Goal: Transaction & Acquisition: Purchase product/service

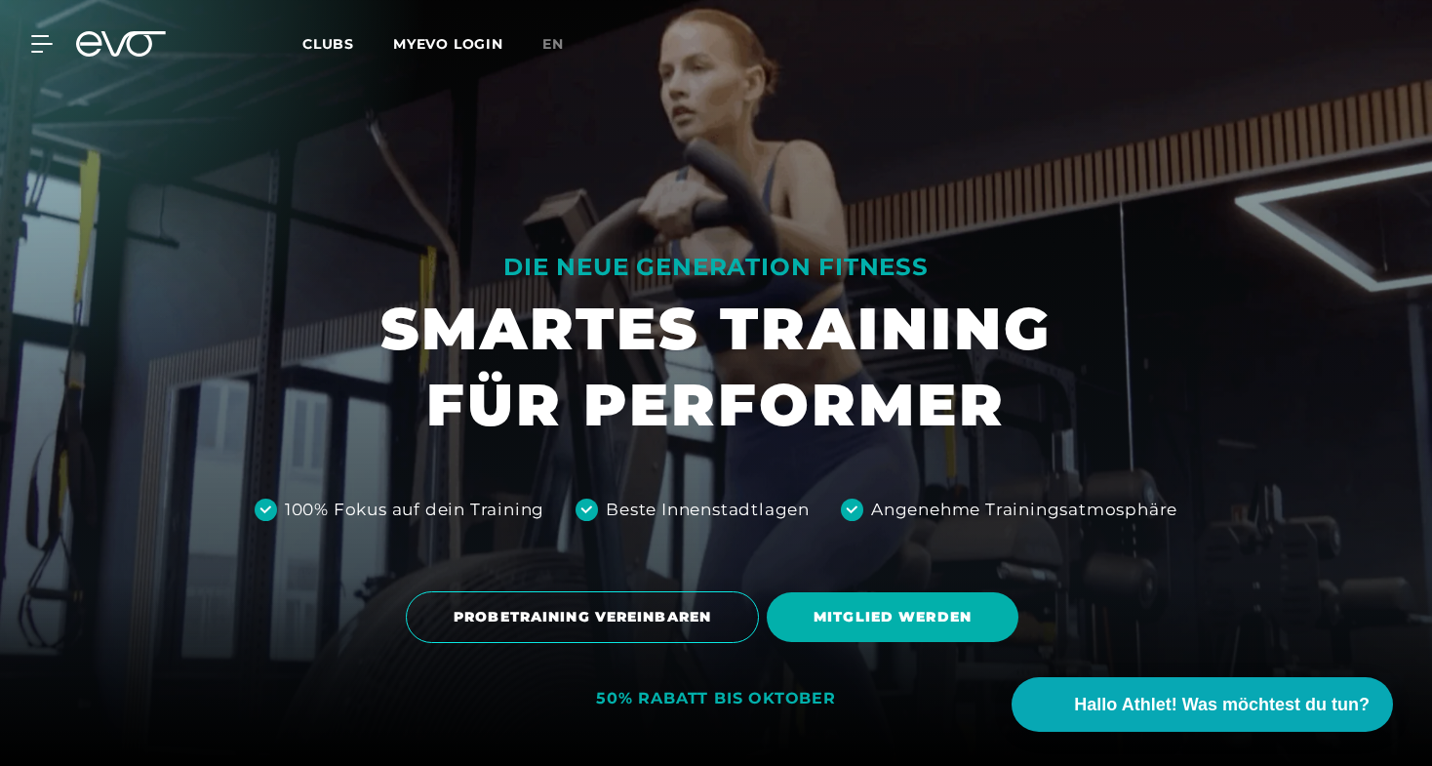
click at [58, 39] on div "MyEVO Login Über EVO Mitgliedschaften Probetraining TAGESPASS EVO Studios [GEOG…" at bounding box center [30, 44] width 68 height 18
click at [493, 45] on link "MYEVO LOGIN" at bounding box center [448, 44] width 110 height 18
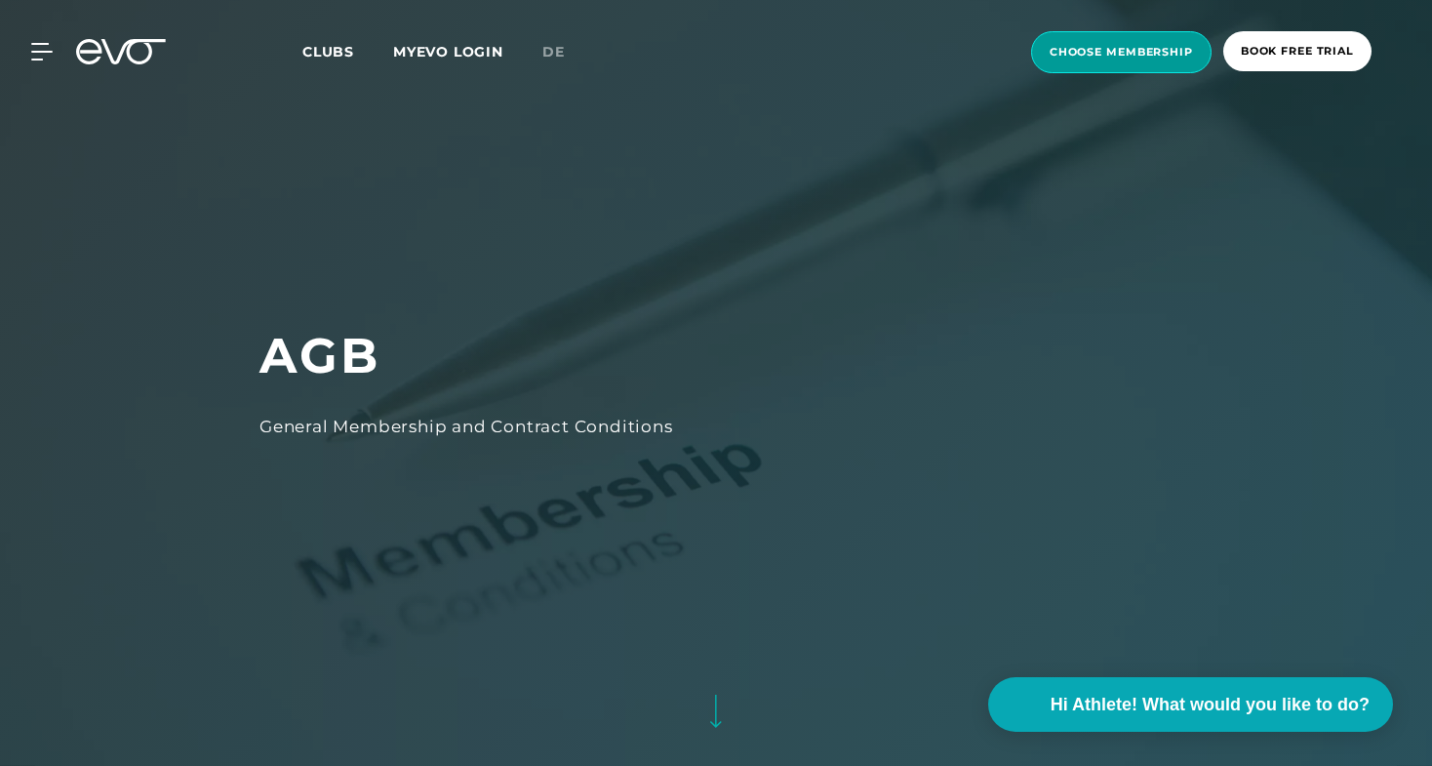
click at [1146, 59] on span "choose membership" at bounding box center [1121, 52] width 180 height 42
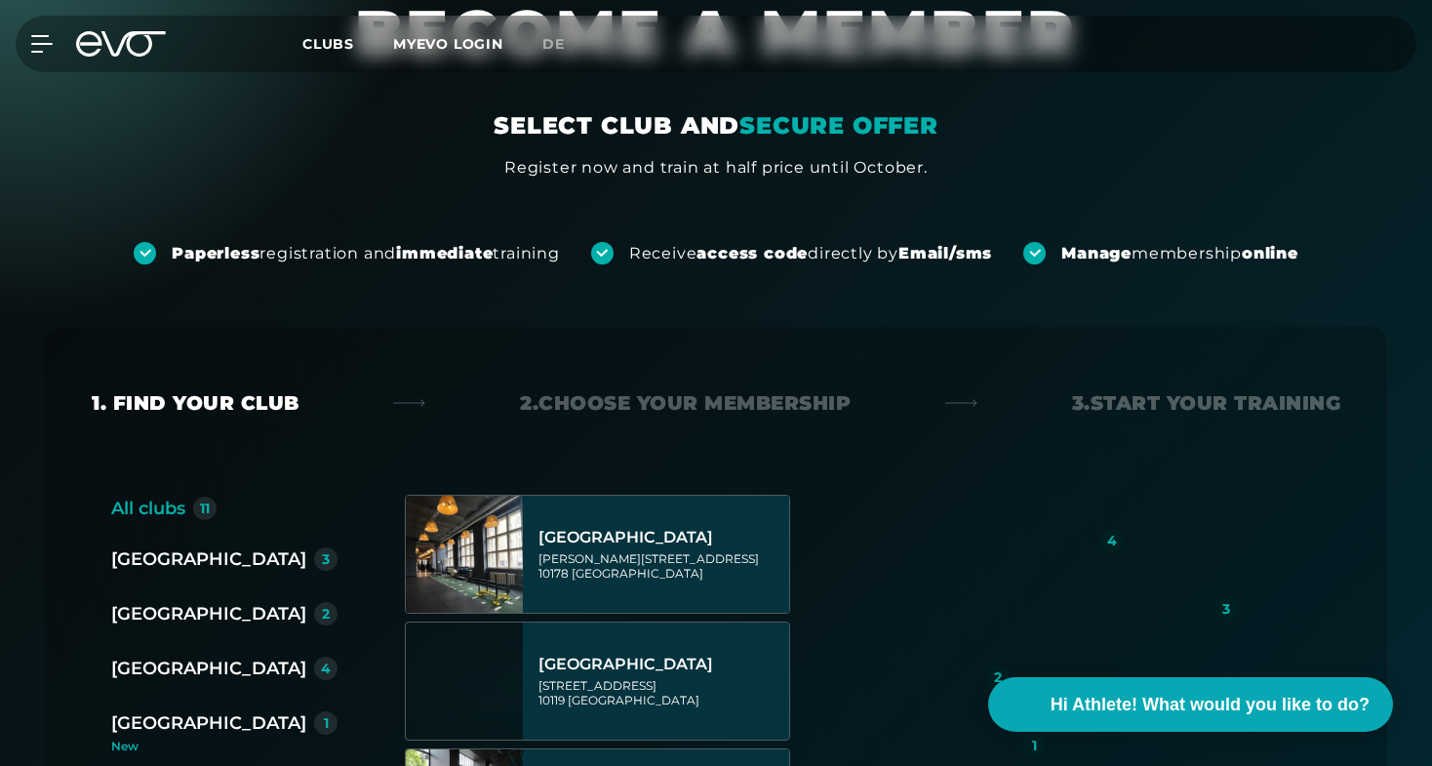
scroll to position [181, 0]
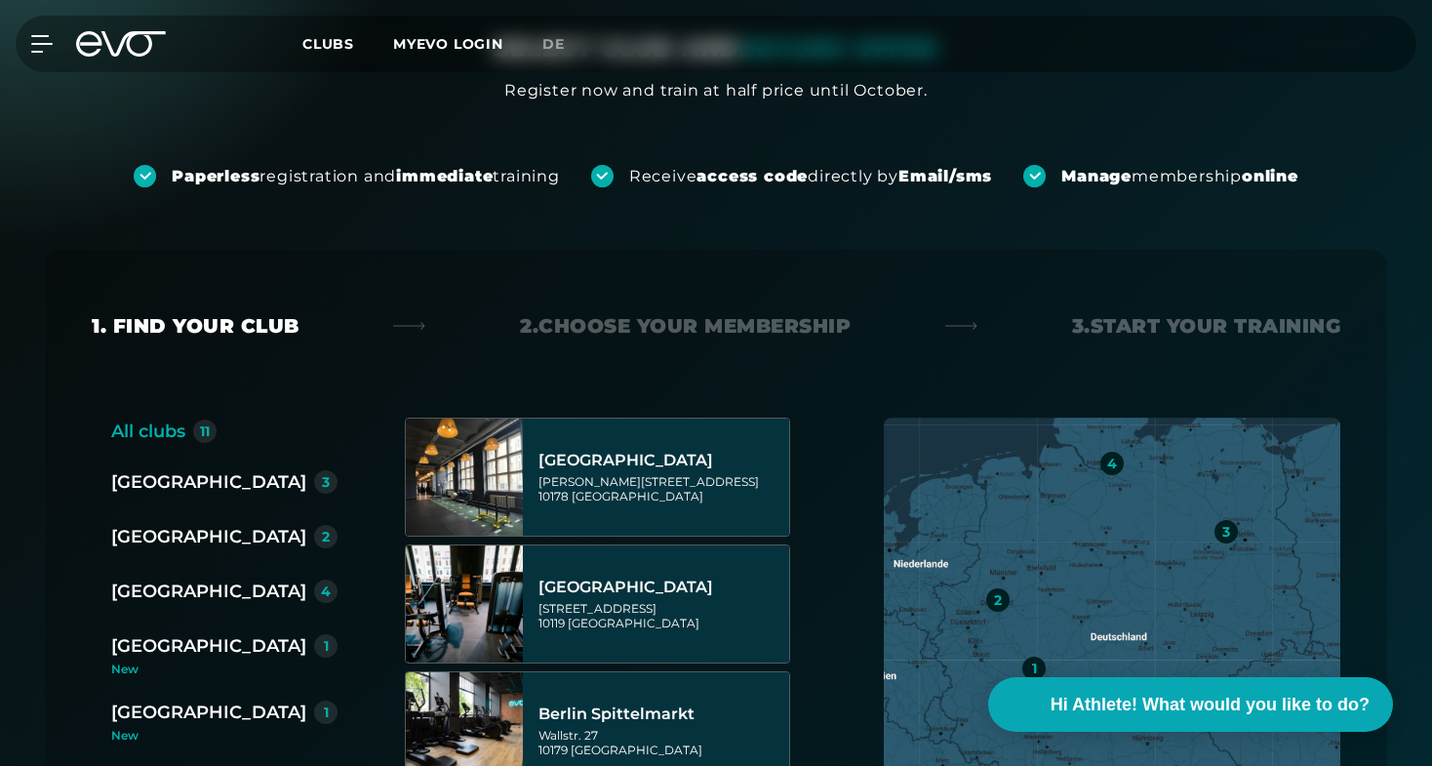
click at [166, 656] on div "[GEOGRAPHIC_DATA]" at bounding box center [208, 645] width 195 height 27
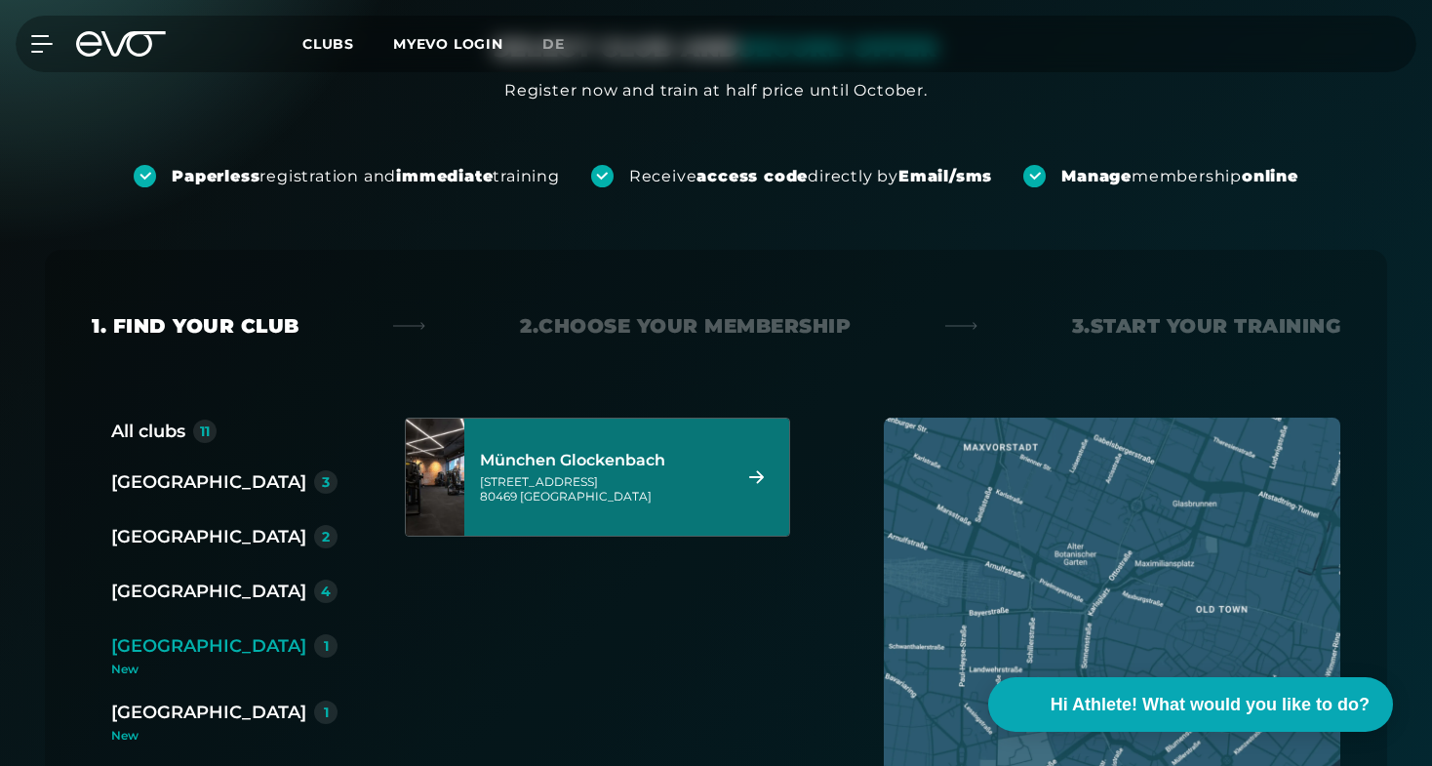
click at [715, 504] on div "München Glockenbach Baaderstraße 80 80469 München" at bounding box center [602, 477] width 245 height 86
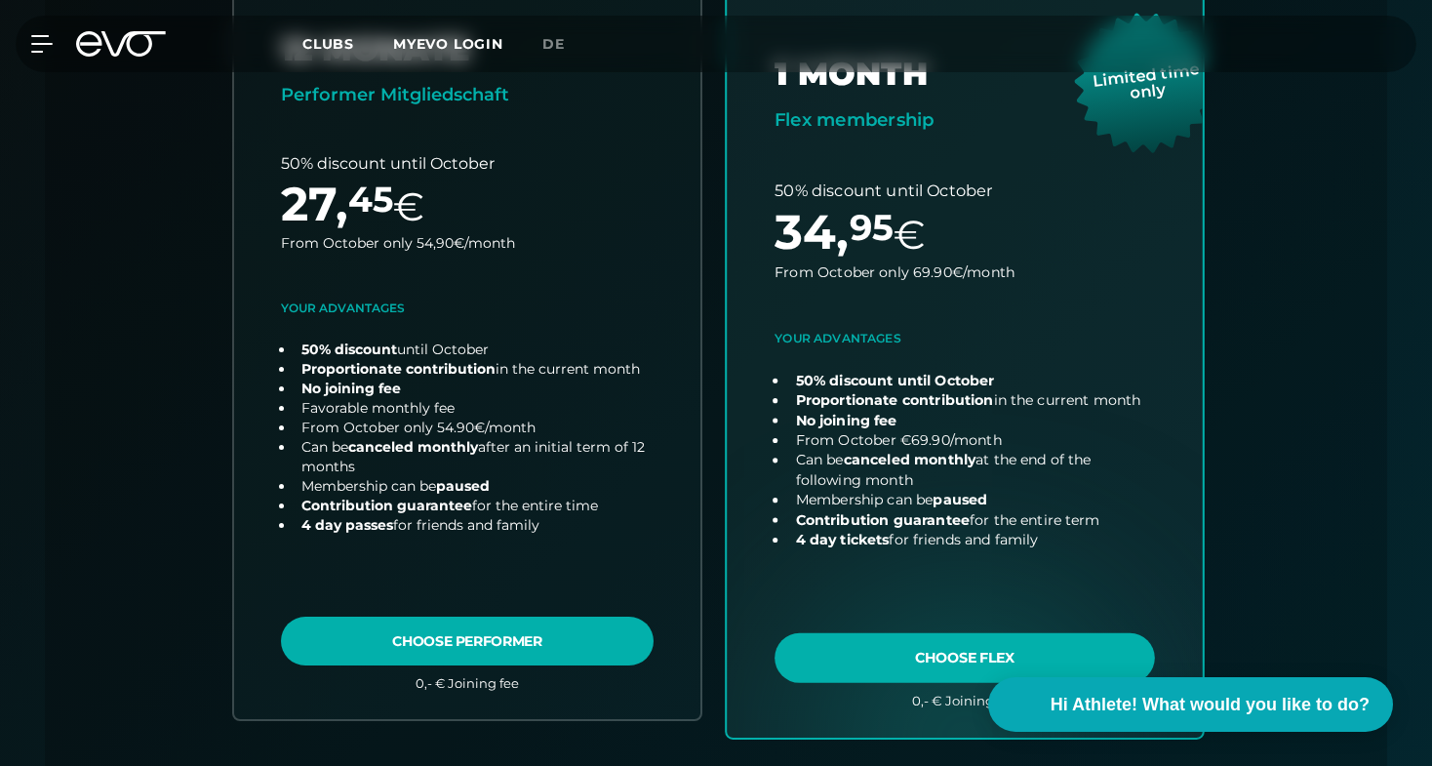
scroll to position [646, 0]
